Goal: Information Seeking & Learning: Find specific fact

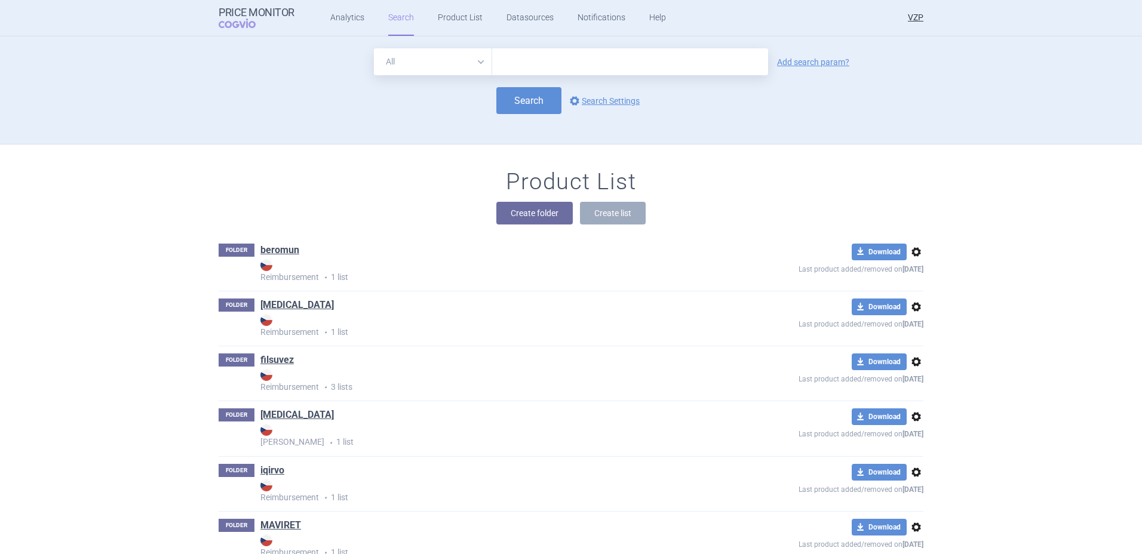
click at [550, 64] on input "text" at bounding box center [630, 61] width 276 height 27
type input "leqembi"
click button "Search" at bounding box center [528, 100] width 65 height 27
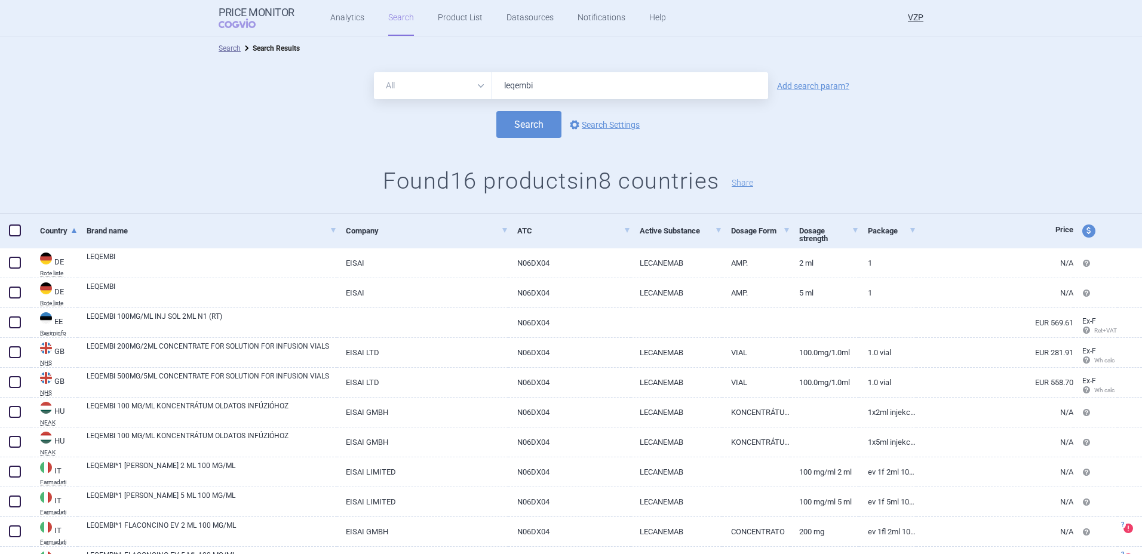
click at [972, 176] on h1 "Found 16 products in 8 countries Share" at bounding box center [571, 181] width 1142 height 27
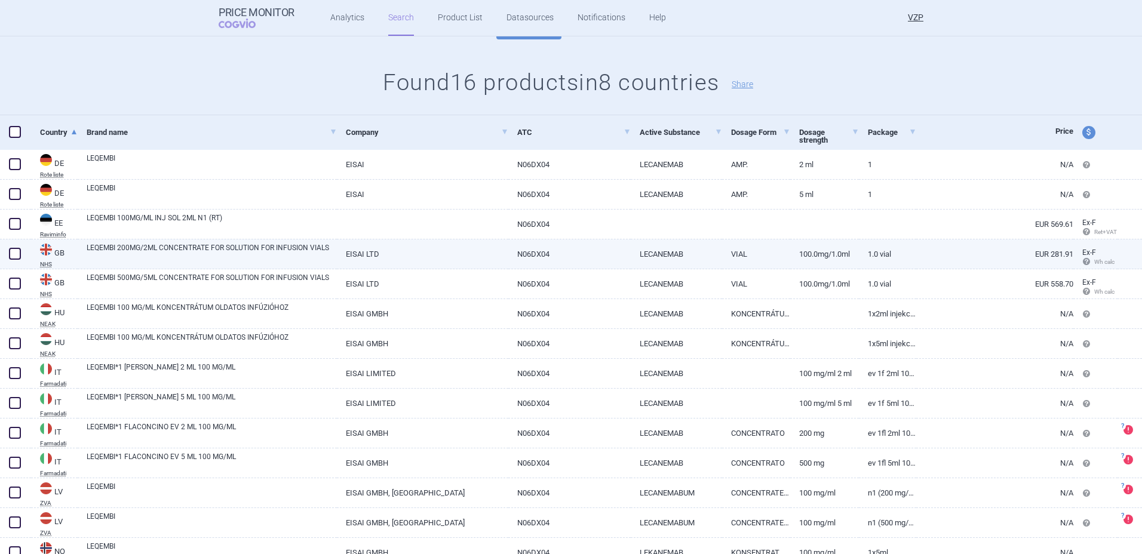
scroll to position [97, 0]
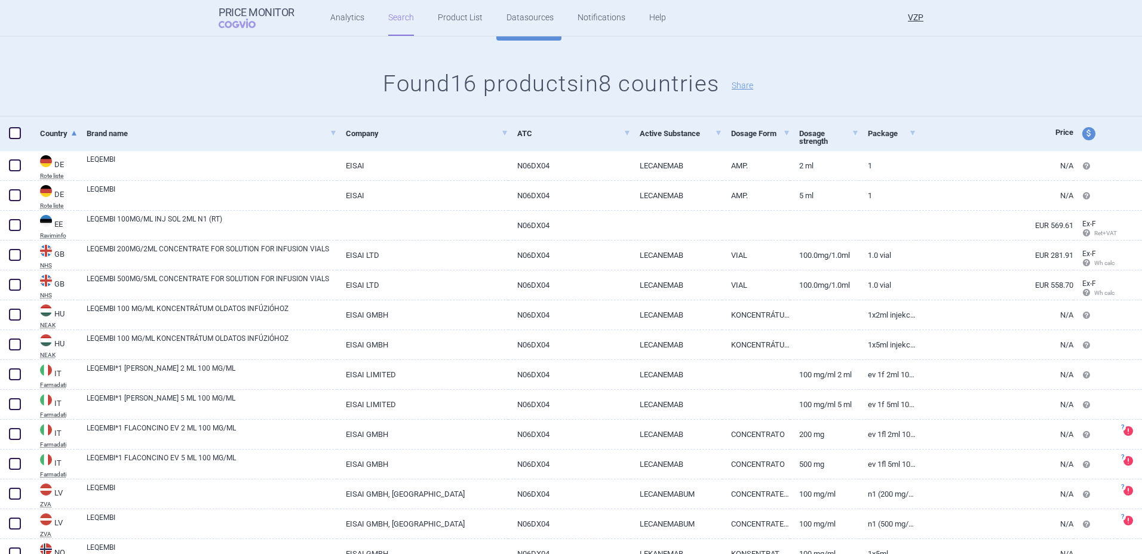
click at [1082, 136] on span "price and currency" at bounding box center [1088, 133] width 13 height 13
select select "ex-factory"
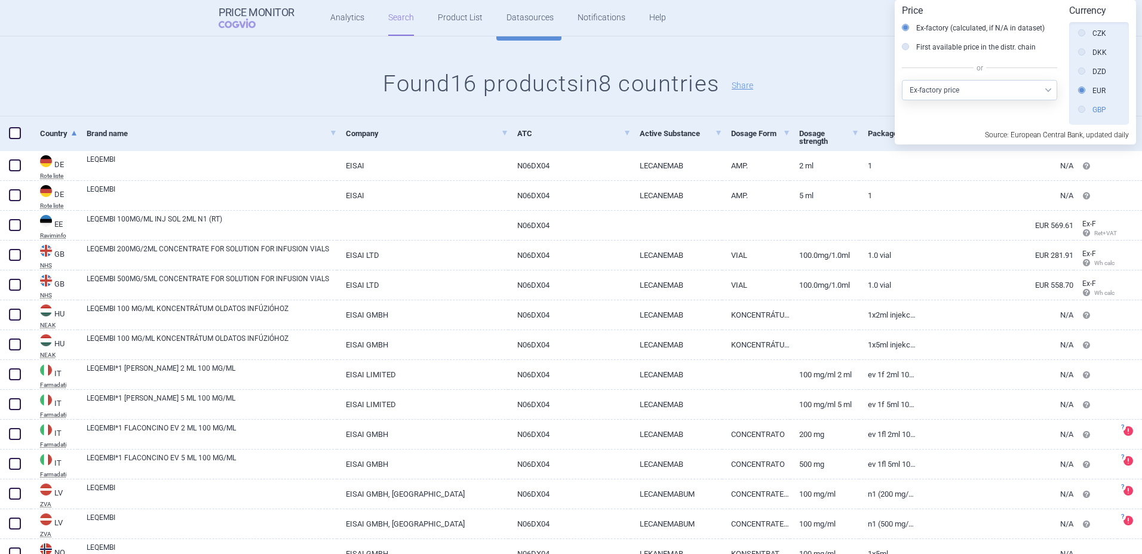
scroll to position [212, 0]
click at [1093, 33] on label "CZK" at bounding box center [1092, 34] width 28 height 12
click at [1091, 33] on input "CZK" at bounding box center [1085, 35] width 12 height 12
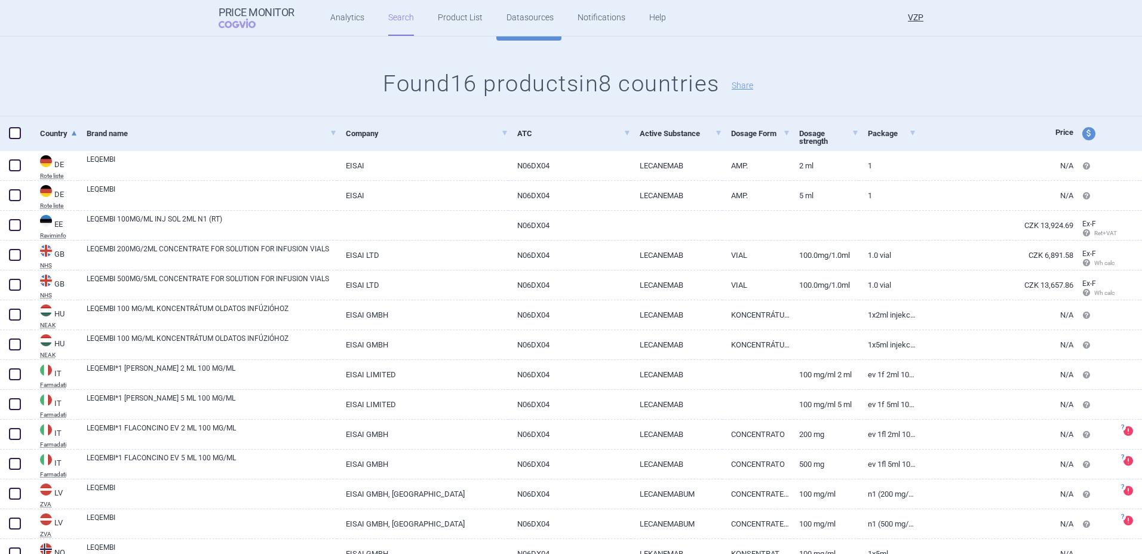
click at [771, 63] on div "All Brand Name ATC Company Active Substance Country Newer than leqembi Add sear…" at bounding box center [571, 40] width 1142 height 154
click at [707, 46] on div "All Brand Name ATC Company Active Substance Country Newer than leqembi Add sear…" at bounding box center [571, 40] width 1142 height 154
